Goal: Information Seeking & Learning: Learn about a topic

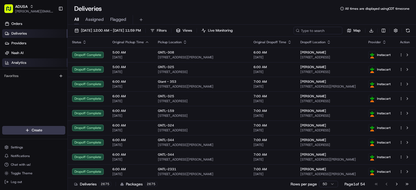
click at [27, 64] on link "Analytics" at bounding box center [34, 63] width 65 height 9
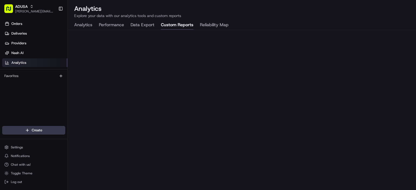
click at [181, 24] on button "Custom Reports" at bounding box center [177, 25] width 33 height 9
click at [29, 130] on html "ADUSA [PERSON_NAME][EMAIL_ADDRESS][PERSON_NAME][PERSON_NAME][DOMAIN_NAME] Toggl…" at bounding box center [208, 95] width 416 height 190
click at [209, 24] on button "Reliability Map" at bounding box center [214, 25] width 29 height 9
